Goal: Use online tool/utility: Utilize a website feature to perform a specific function

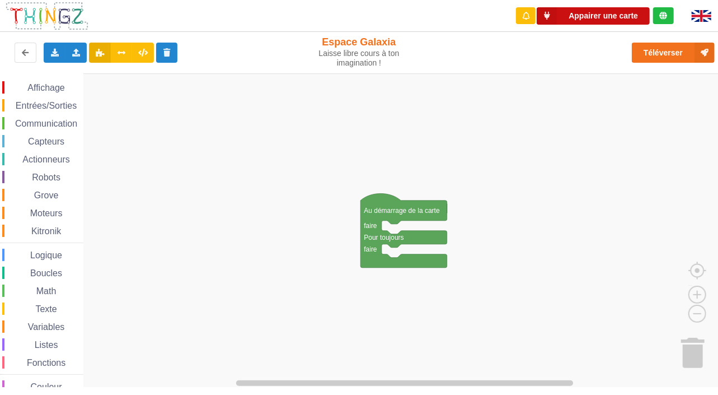
click at [624, 15] on button "Appairer une carte" at bounding box center [593, 15] width 113 height 17
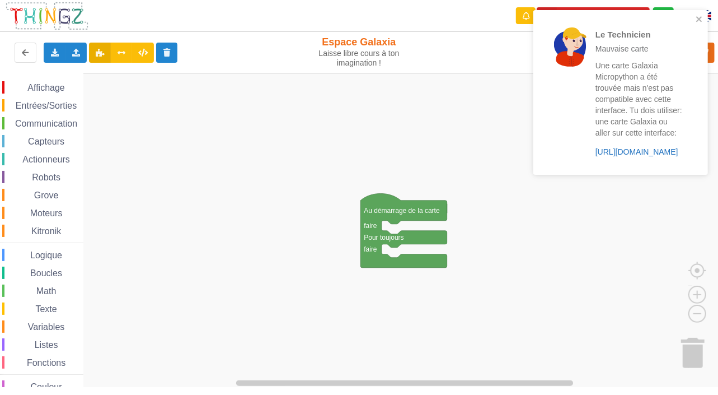
click at [635, 152] on link "[URL][DOMAIN_NAME]" at bounding box center [637, 151] width 83 height 9
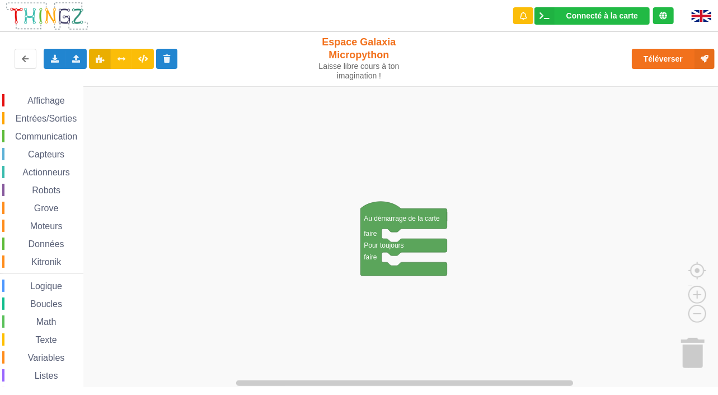
click at [49, 227] on span "Moteurs" at bounding box center [47, 226] width 36 height 10
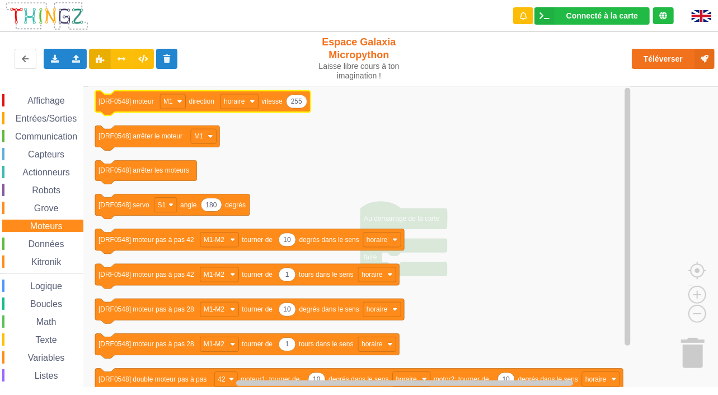
click at [120, 107] on icon "Espace de travail de Blocky" at bounding box center [203, 103] width 216 height 25
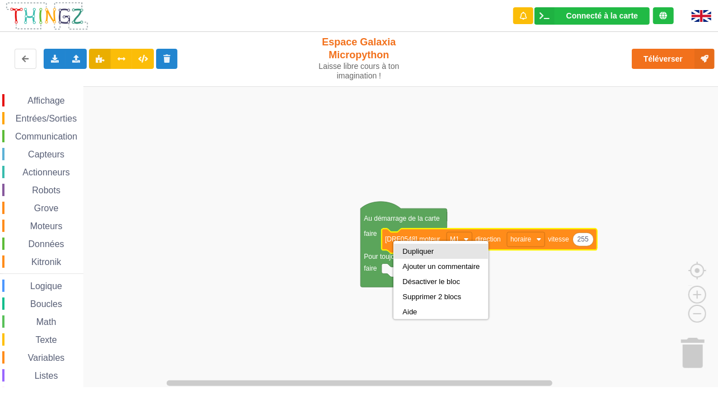
click at [409, 250] on div "Dupliquer" at bounding box center [441, 251] width 77 height 8
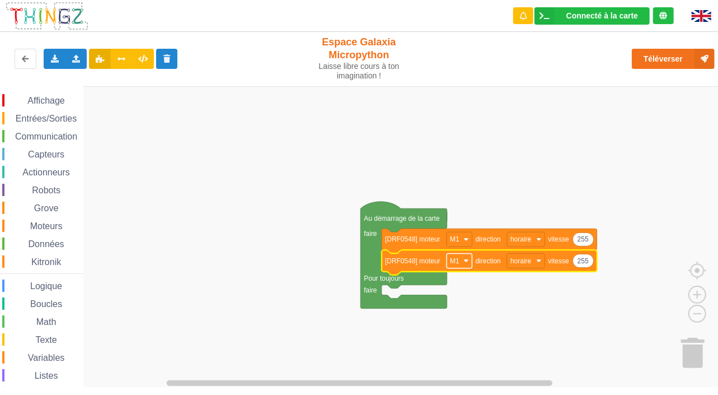
click at [466, 263] on rect "Espace de travail de Blocky" at bounding box center [459, 260] width 25 height 15
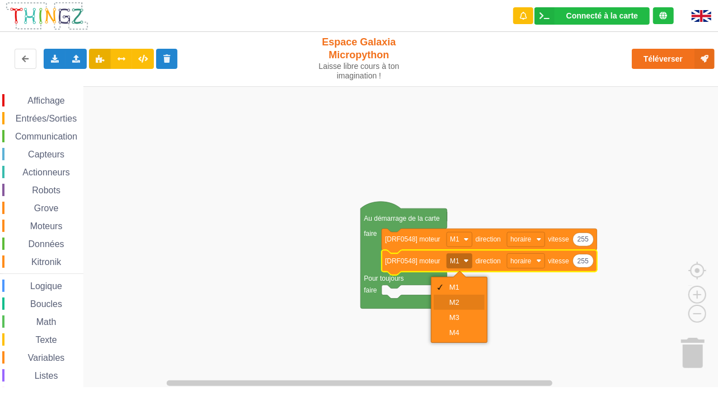
click at [461, 295] on div "M2" at bounding box center [459, 302] width 51 height 15
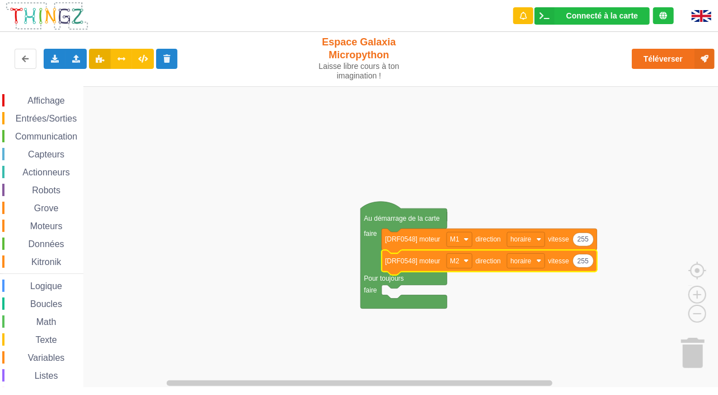
click at [528, 202] on rect "Espace de travail de Blocky" at bounding box center [363, 236] width 726 height 301
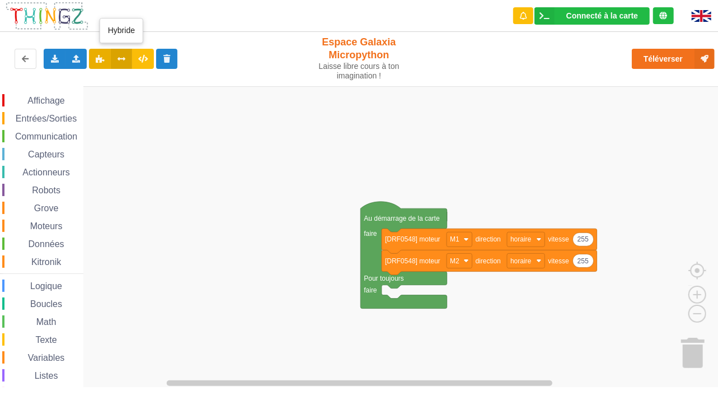
click at [119, 59] on icon at bounding box center [122, 58] width 10 height 7
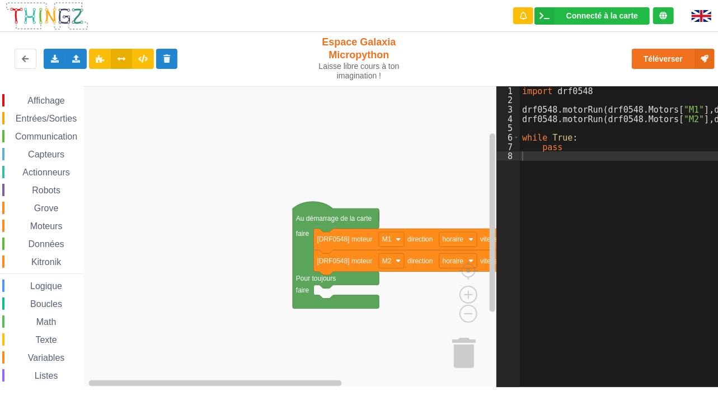
click at [59, 115] on span "Entrées/Sorties" at bounding box center [46, 119] width 64 height 10
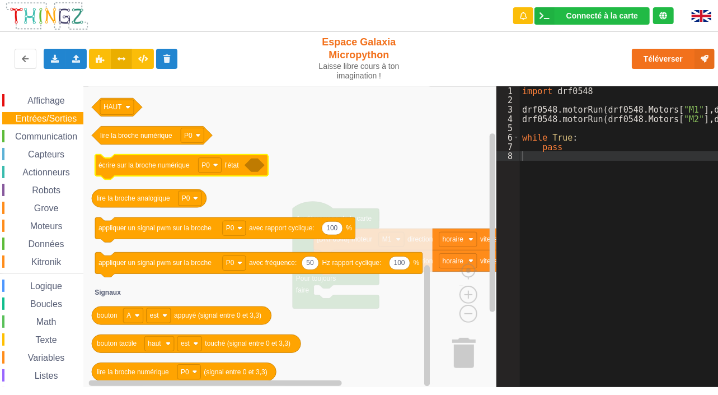
click at [137, 171] on icon "Espace de travail de Blocky" at bounding box center [181, 167] width 173 height 25
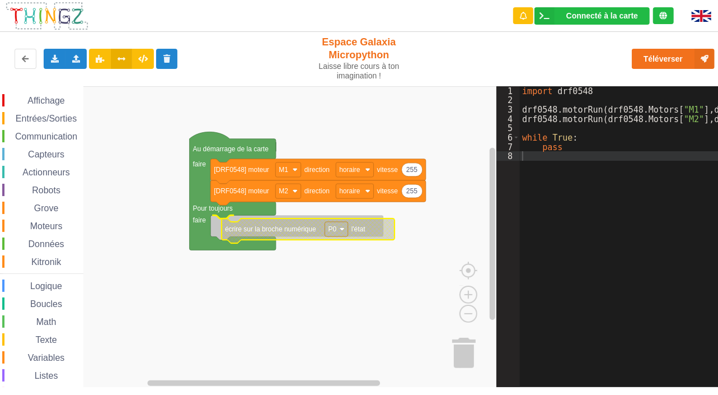
click at [277, 233] on icon "Espace de travail de Blocky" at bounding box center [308, 230] width 173 height 25
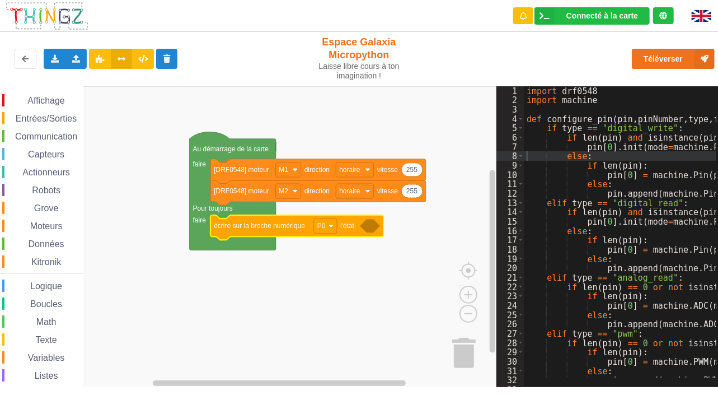
click at [264, 230] on text "écrire sur la broche numérique" at bounding box center [259, 226] width 91 height 8
click at [376, 228] on icon "Espace de travail de Blocky" at bounding box center [370, 225] width 20 height 13
click at [148, 54] on button at bounding box center [143, 59] width 22 height 20
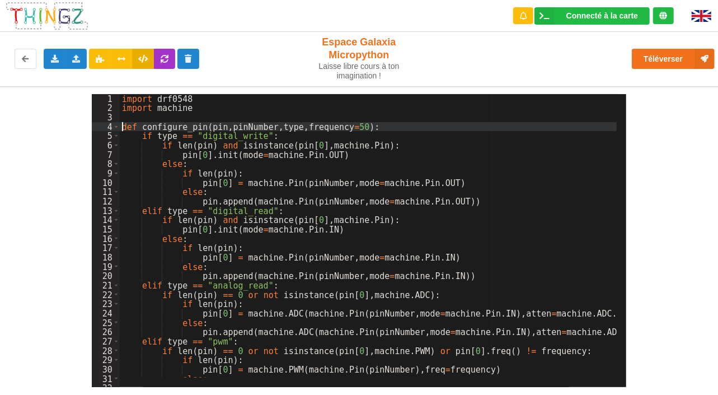
click at [120, 126] on div "import drf0548 import machine def configure_pin ( pin , pinNumber , type , freq…" at bounding box center [383, 245] width 526 height 302
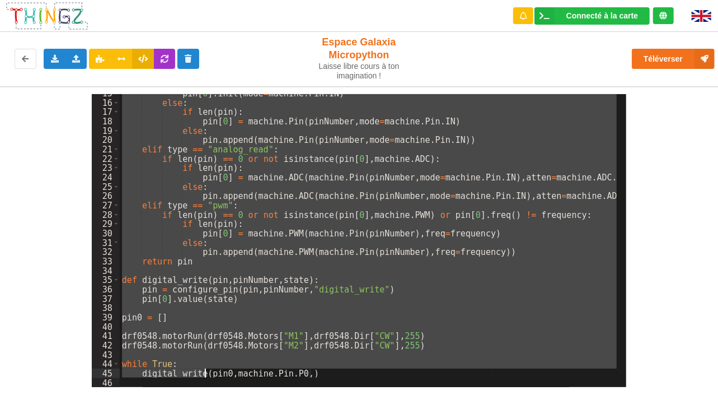
scroll to position [146, 0]
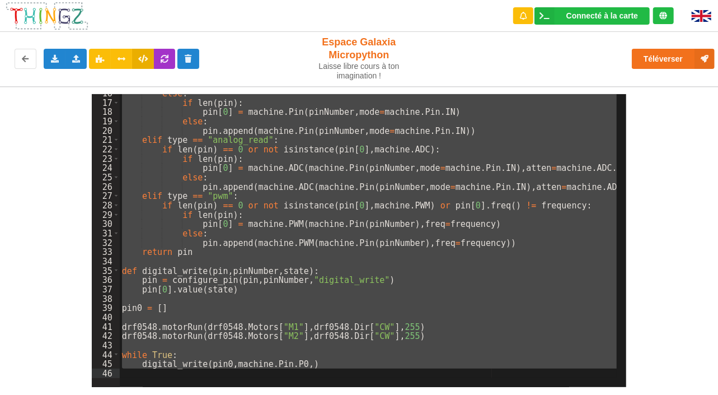
drag, startPoint x: 120, startPoint y: 125, endPoint x: 216, endPoint y: 410, distance: 300.6
click at [216, 394] on html "Connecté à la carte Réglages Ouvrir le moniteur automatiquement Connexion autom…" at bounding box center [359, 197] width 718 height 395
drag, startPoint x: 122, startPoint y: 124, endPoint x: 157, endPoint y: 391, distance: 268.8
click at [157, 391] on div "Connecté à la carte Réglages Ouvrir le moniteur automatiquement Connexion autom…" at bounding box center [359, 197] width 718 height 395
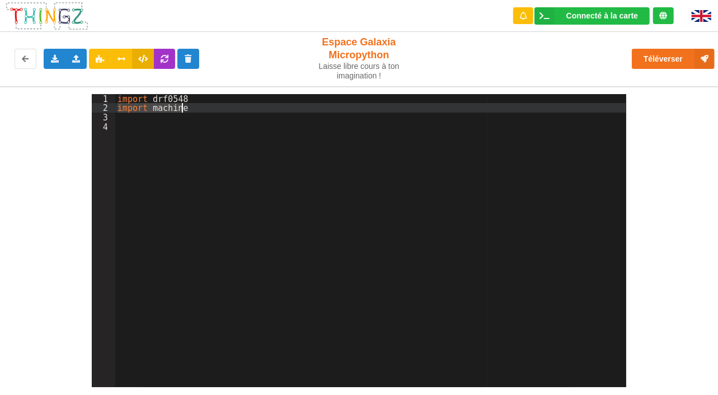
drag, startPoint x: 118, startPoint y: 109, endPoint x: 181, endPoint y: 110, distance: 63.8
click at [181, 110] on div "import drf0548 import machine" at bounding box center [371, 250] width 512 height 312
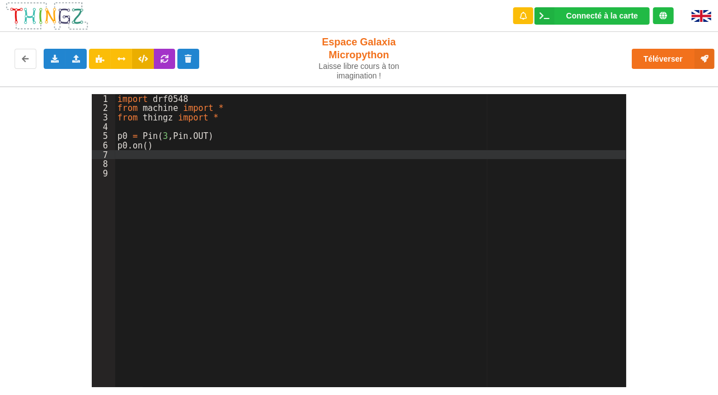
click at [198, 187] on div "import drf0548 from machine import * from thingz import * p0 = Pin ( 3 , Pin . …" at bounding box center [371, 250] width 512 height 312
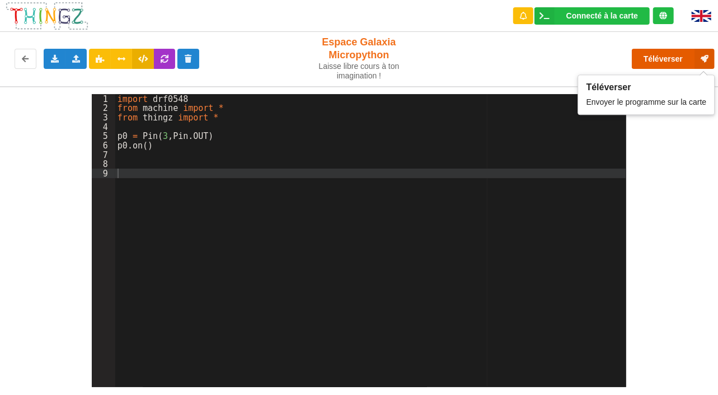
click at [660, 55] on button "Téléverser" at bounding box center [673, 59] width 83 height 20
click at [656, 63] on button "Téléverser" at bounding box center [673, 59] width 83 height 20
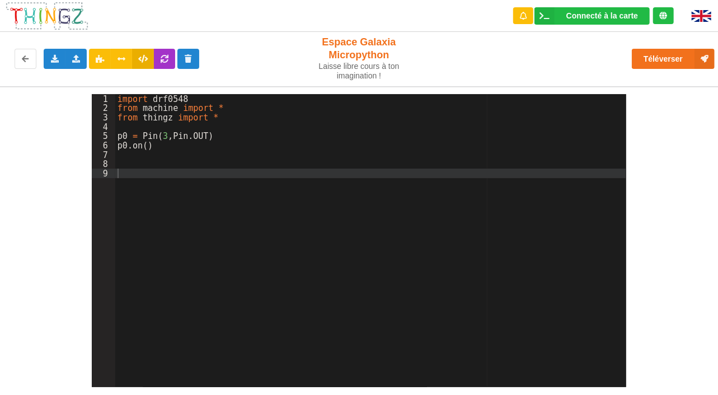
click at [193, 362] on div "import drf0548 from machine import * from thingz import * p0 = Pin ( 3 , Pin . …" at bounding box center [371, 250] width 512 height 312
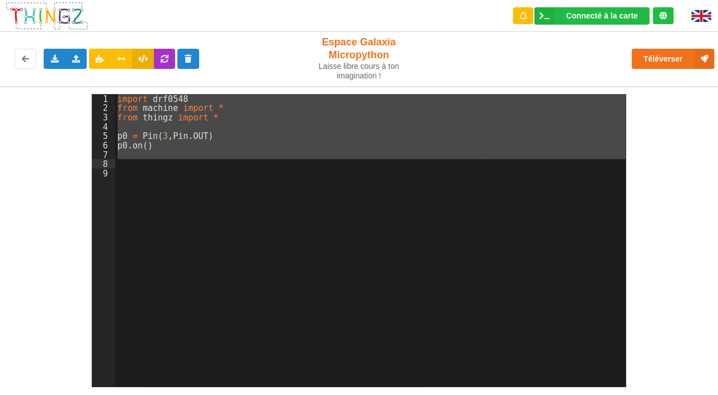
drag, startPoint x: 116, startPoint y: 94, endPoint x: 119, endPoint y: 166, distance: 71.7
click at [119, 166] on div "import drf0548 from machine import * from thingz import * p0 = Pin ( 3 , Pin . …" at bounding box center [371, 250] width 512 height 312
